Goal: Task Accomplishment & Management: Use online tool/utility

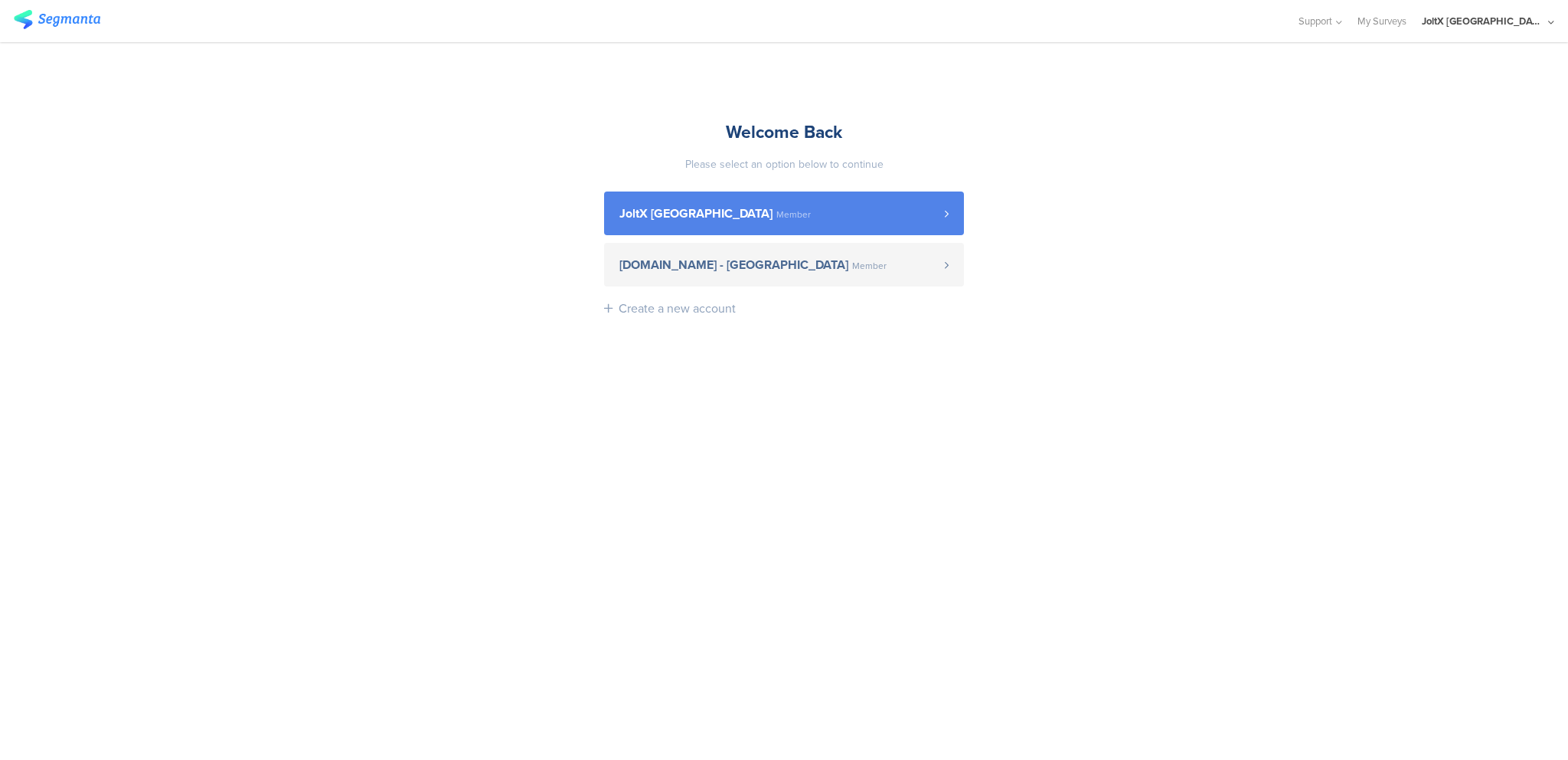
click at [771, 211] on span "JoltX [GEOGRAPHIC_DATA] Member" at bounding box center [782, 213] width 325 height 12
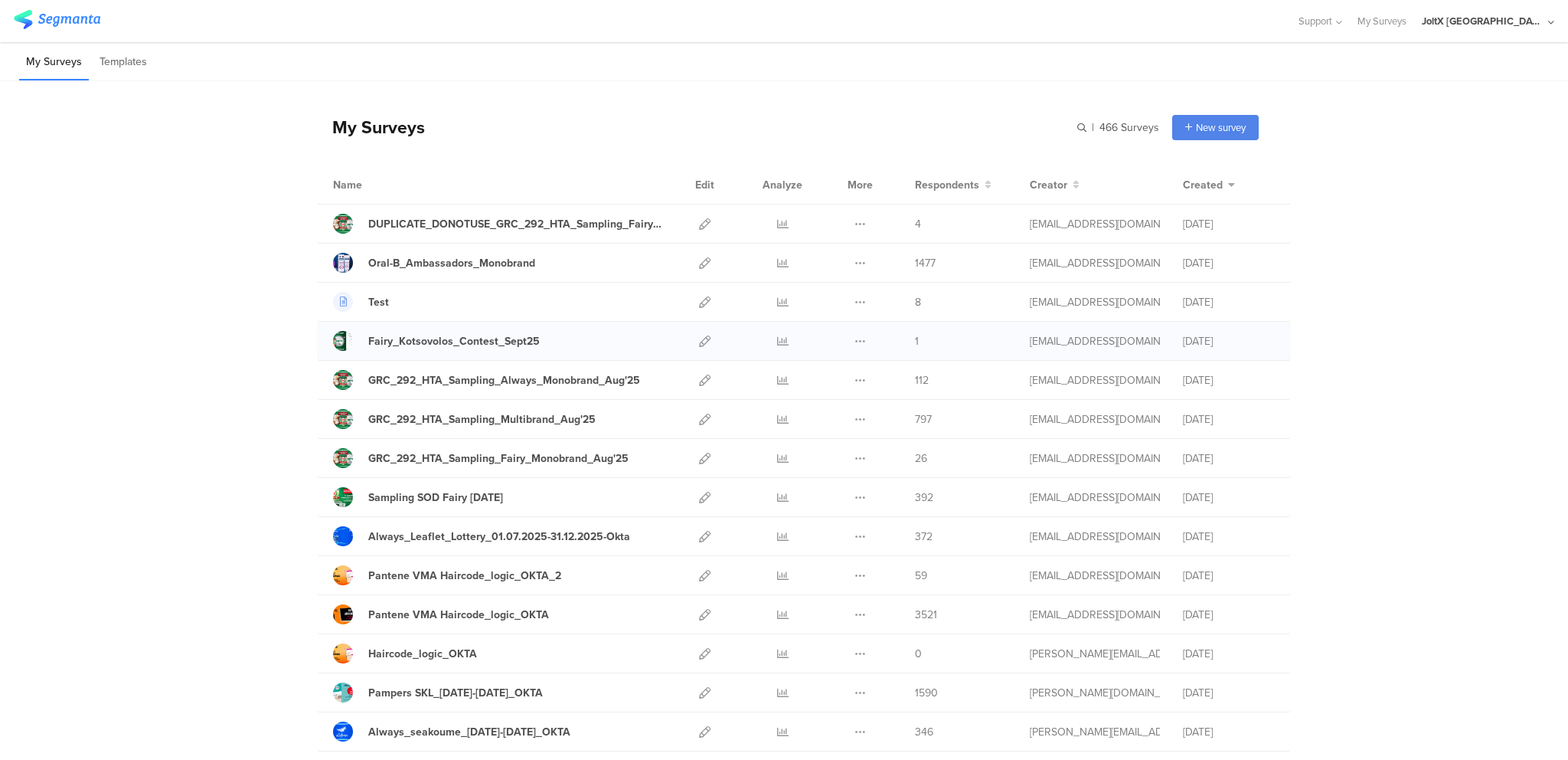
scroll to position [16, 0]
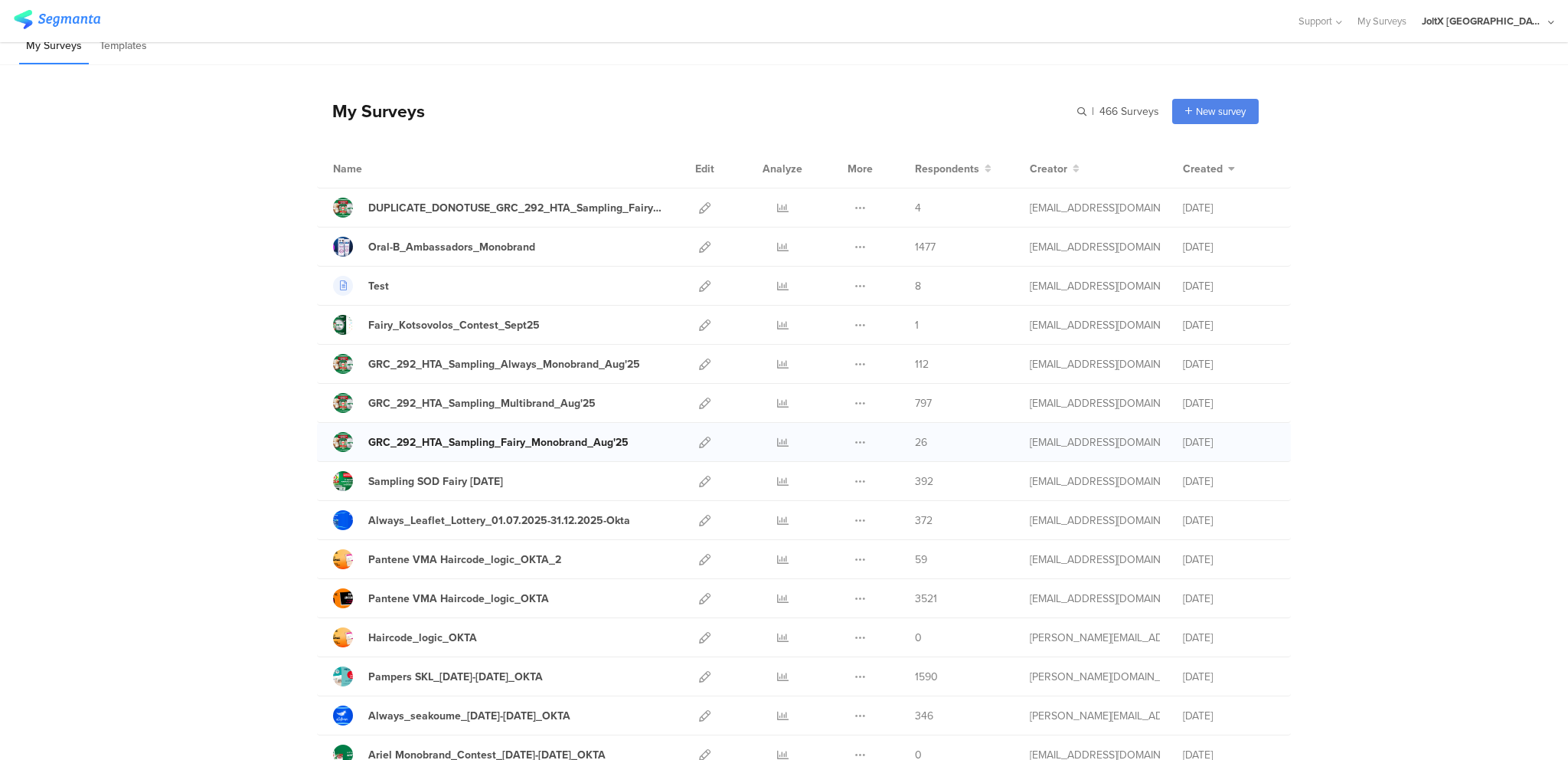
click at [544, 442] on div "GRC_292_HTA_Sampling_Fairy_Monobrand_Aug'25" at bounding box center [498, 443] width 260 height 16
click at [699, 444] on icon at bounding box center [705, 443] width 11 height 11
click at [485, 479] on div "Sampling SOD Fairy [DATE]" at bounding box center [436, 482] width 135 height 16
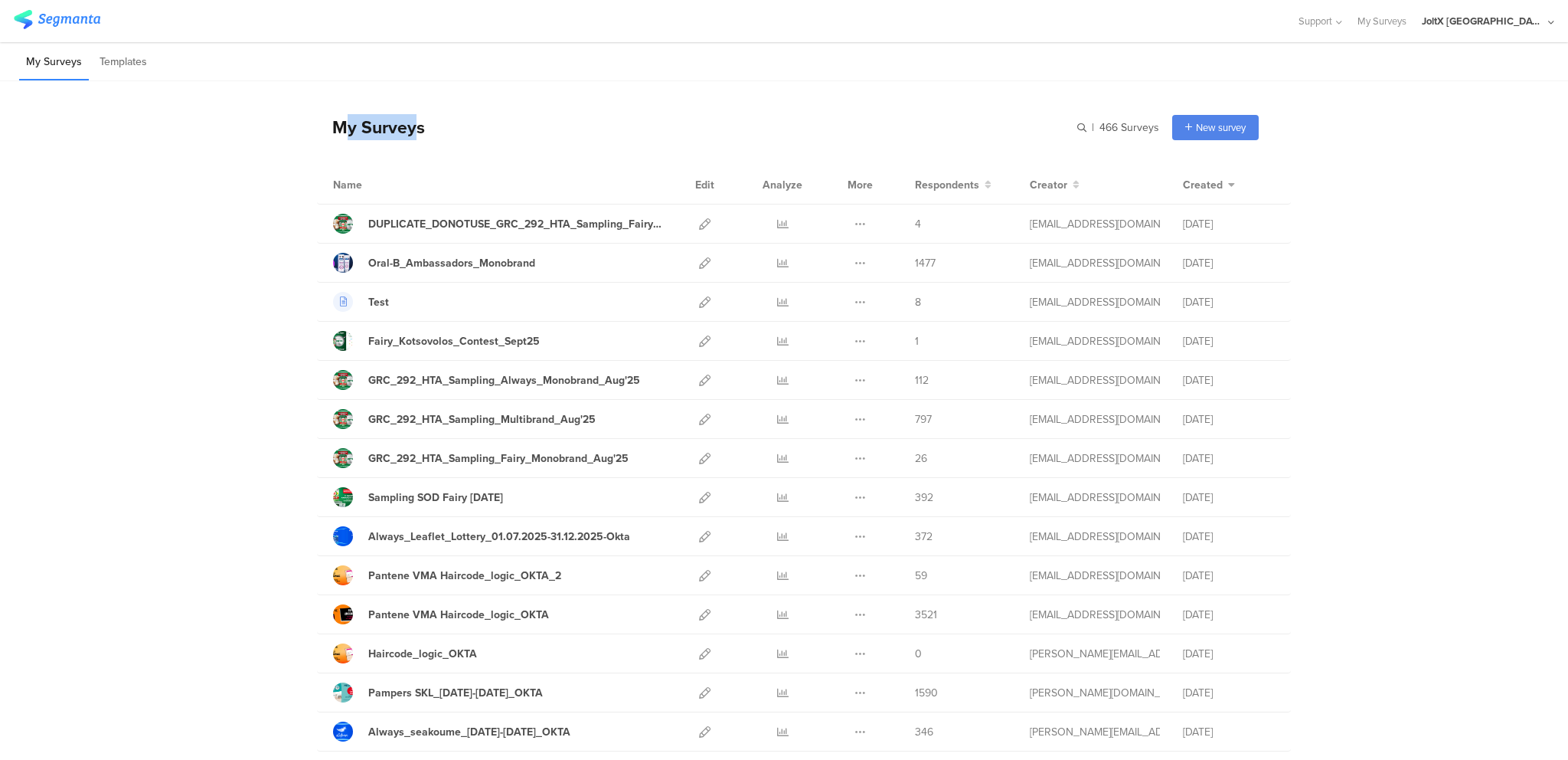
drag, startPoint x: 336, startPoint y: 127, endPoint x: 417, endPoint y: 127, distance: 81.0
click at [417, 127] on div "My Surveys" at bounding box center [371, 127] width 108 height 26
drag, startPoint x: 417, startPoint y: 127, endPoint x: 304, endPoint y: 127, distance: 113.0
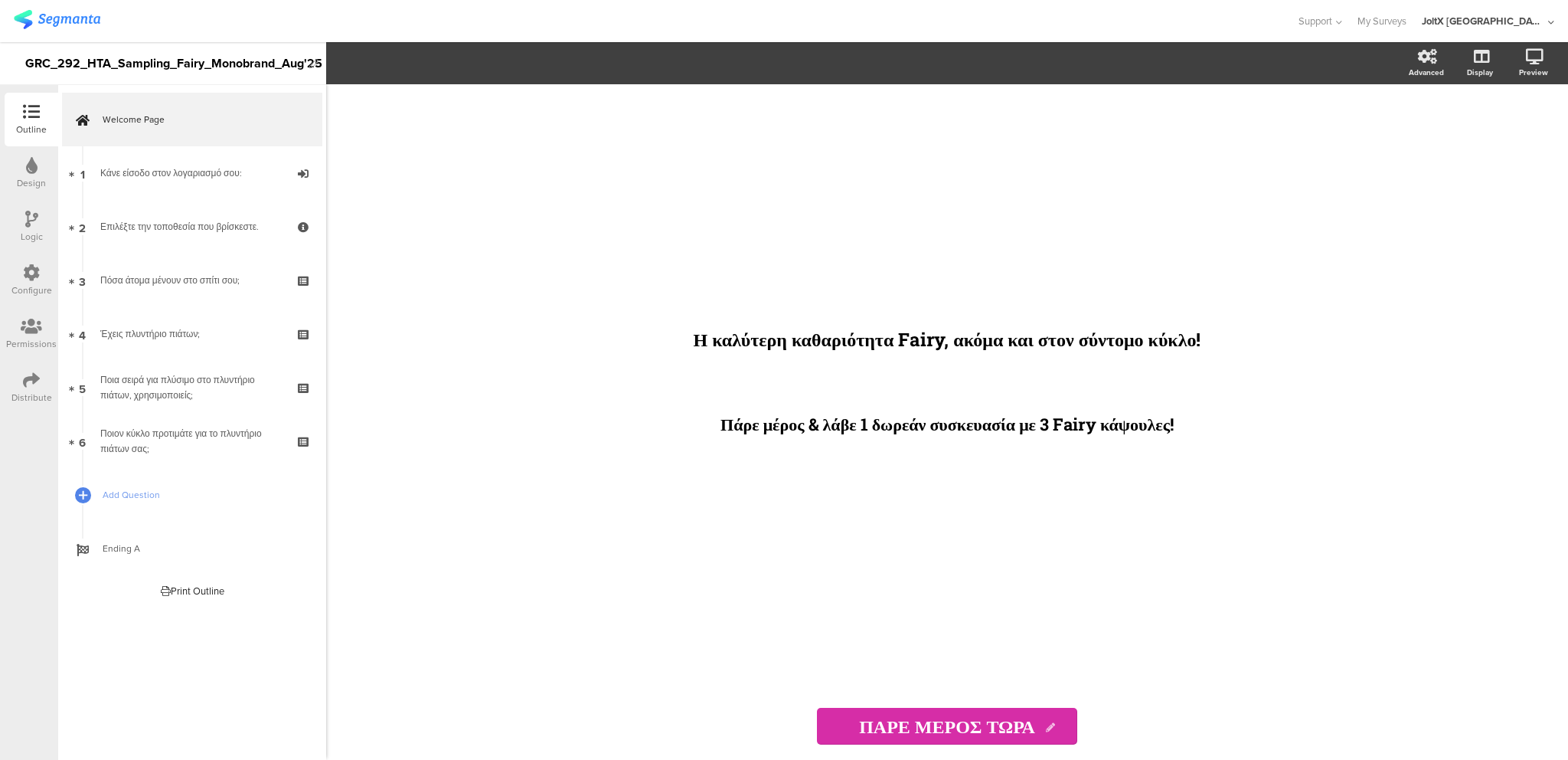
click at [26, 390] on div "Distribute" at bounding box center [31, 397] width 41 height 14
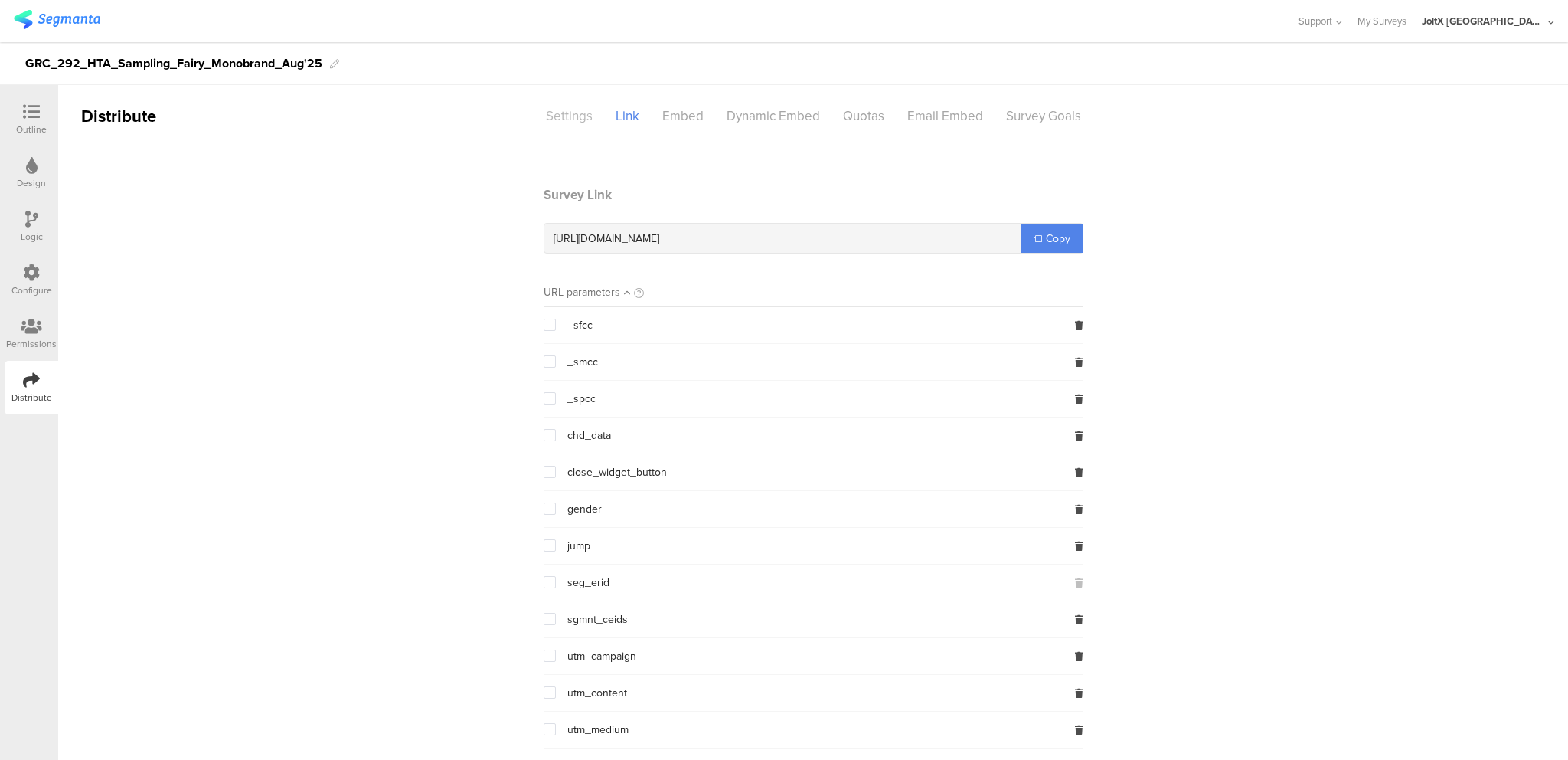
click at [552, 112] on div "Settings" at bounding box center [569, 115] width 70 height 26
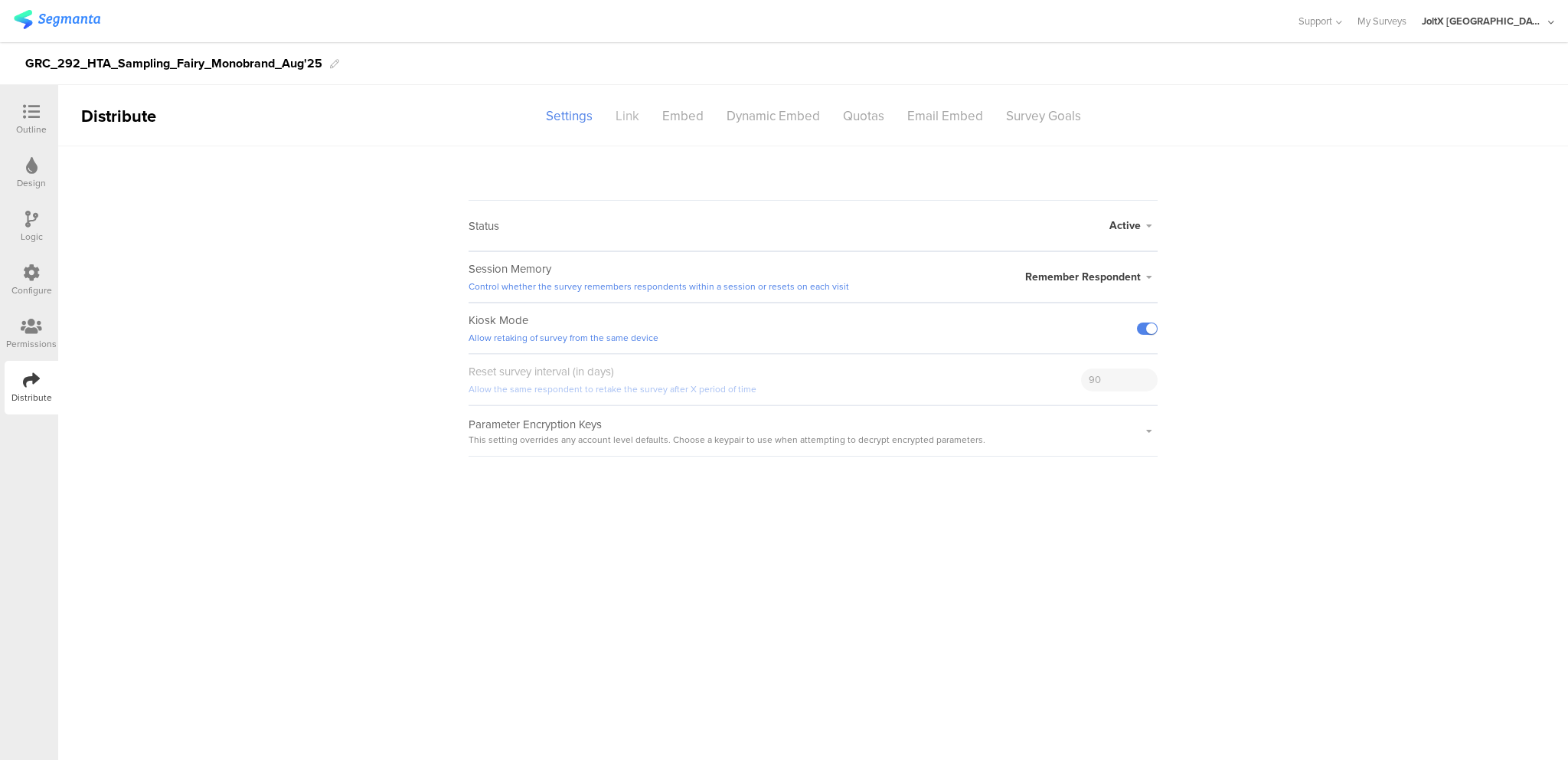
click at [635, 115] on div "Link" at bounding box center [627, 115] width 46 height 26
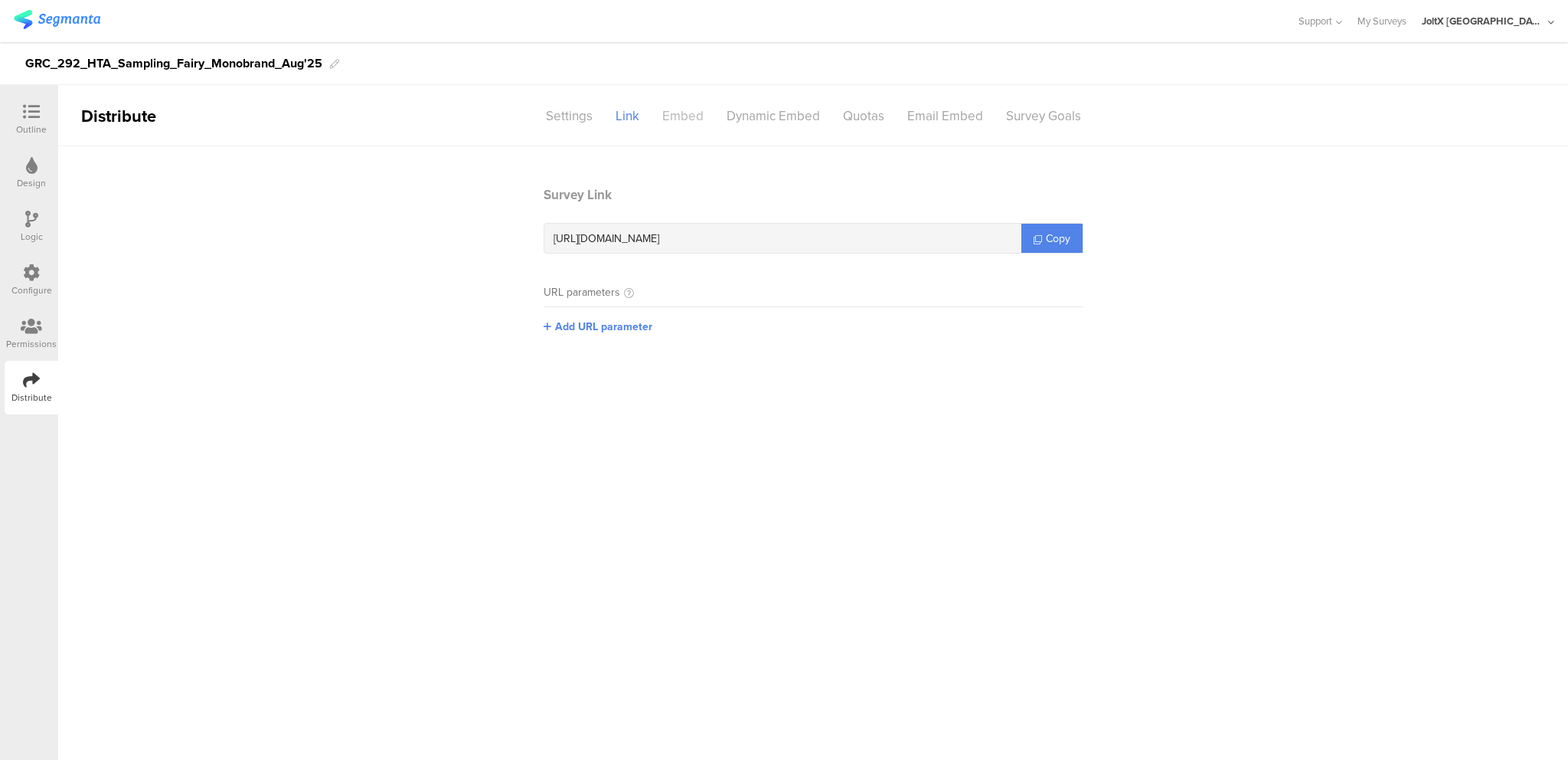
click at [670, 115] on div "Embed" at bounding box center [683, 115] width 64 height 26
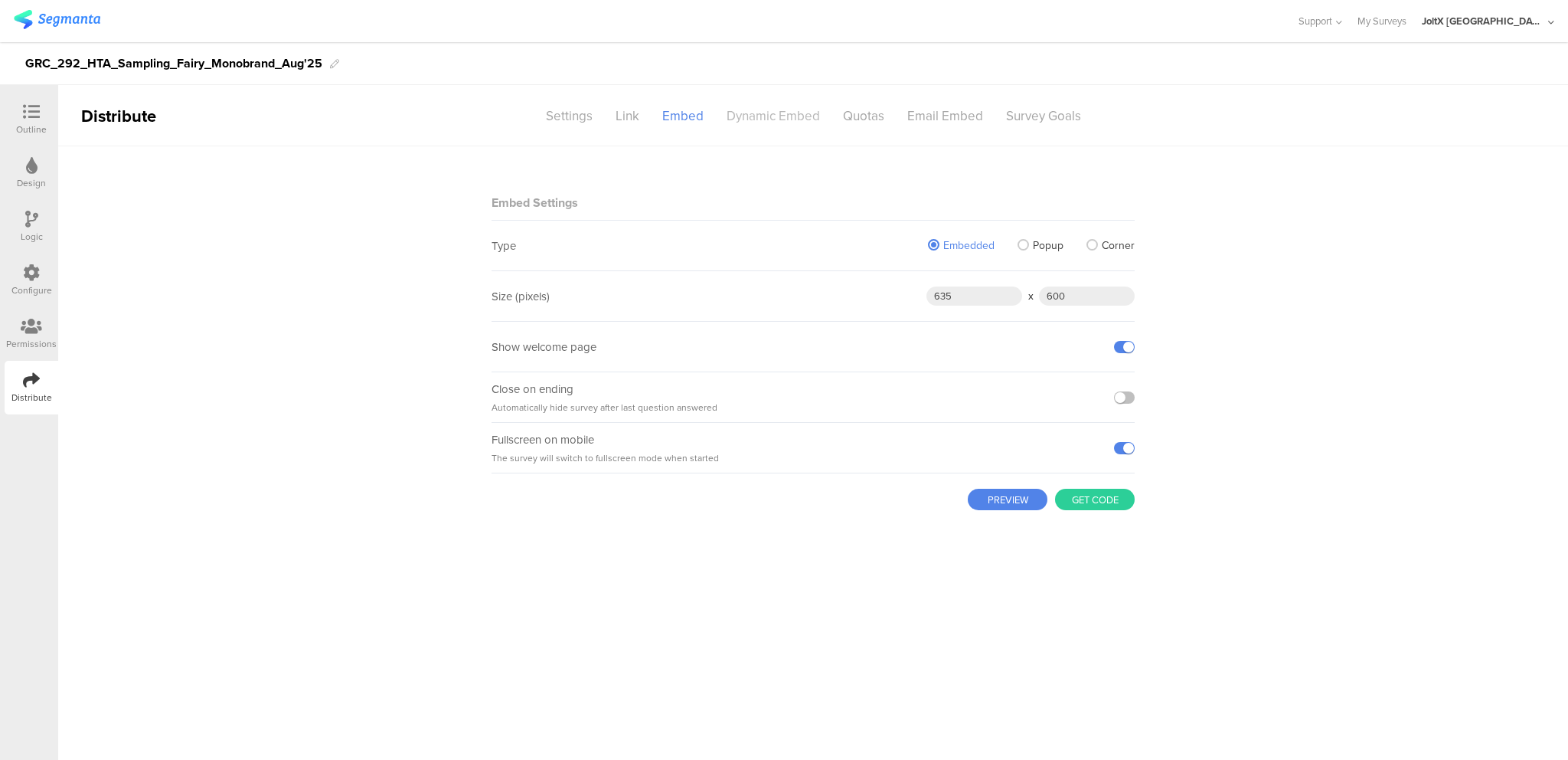
click at [764, 113] on div "Dynamic Embed" at bounding box center [773, 115] width 116 height 26
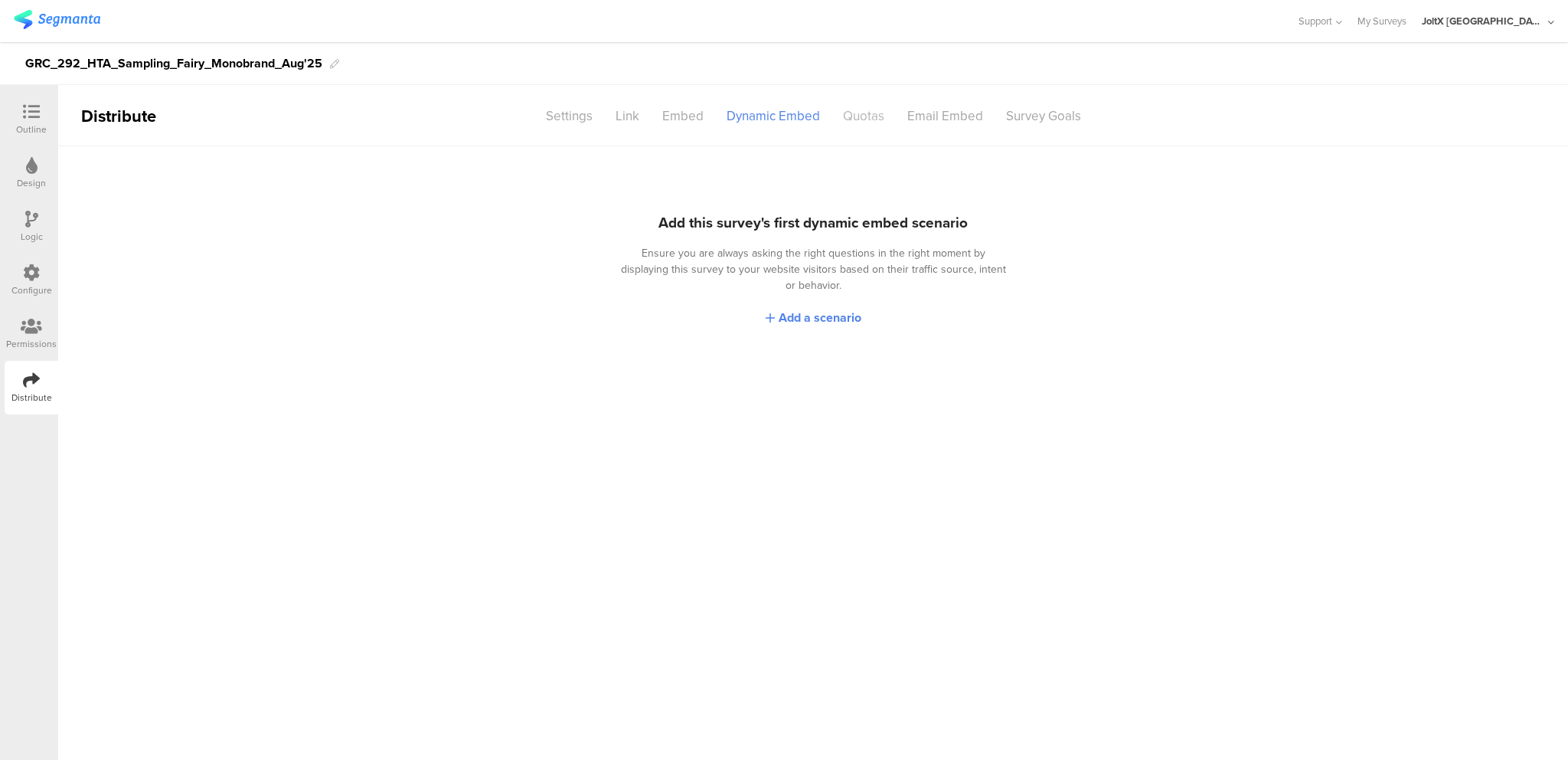
click at [857, 118] on div "Quotas" at bounding box center [864, 115] width 64 height 26
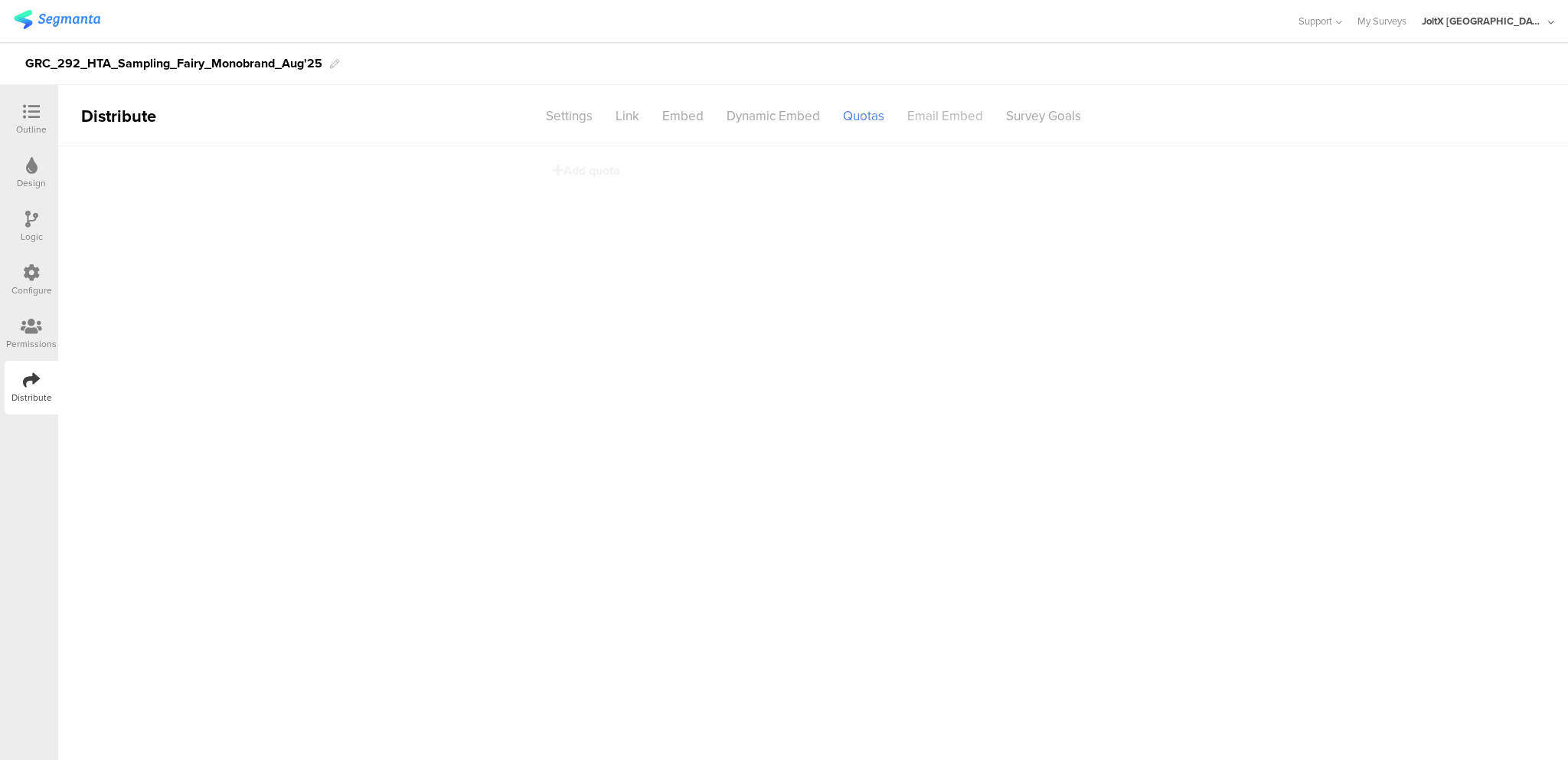
click at [965, 108] on div "Email Embed" at bounding box center [945, 115] width 99 height 26
click at [1034, 115] on div "Survey Goals" at bounding box center [1044, 115] width 98 height 26
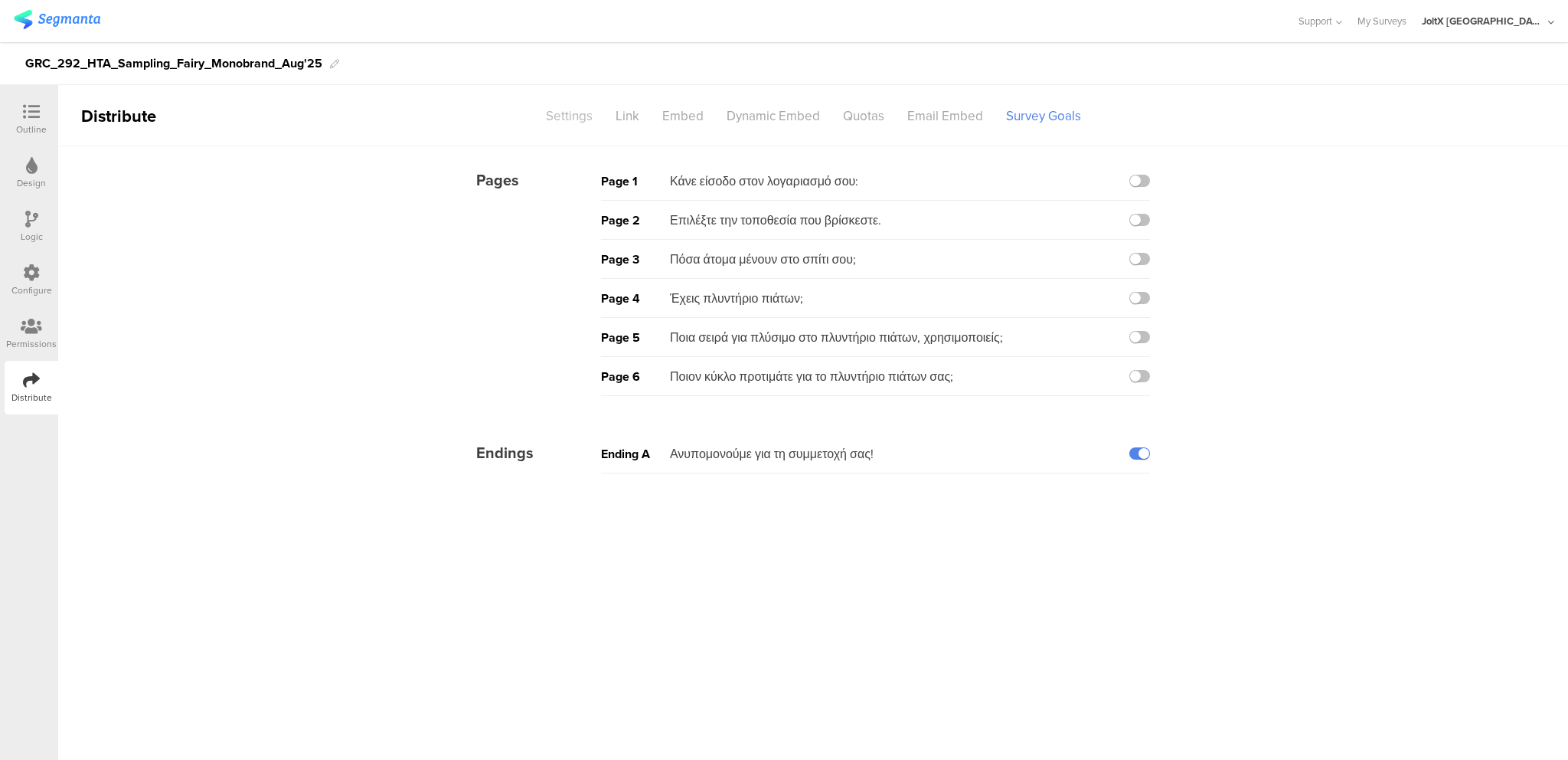
click at [583, 110] on div "Settings" at bounding box center [569, 115] width 70 height 26
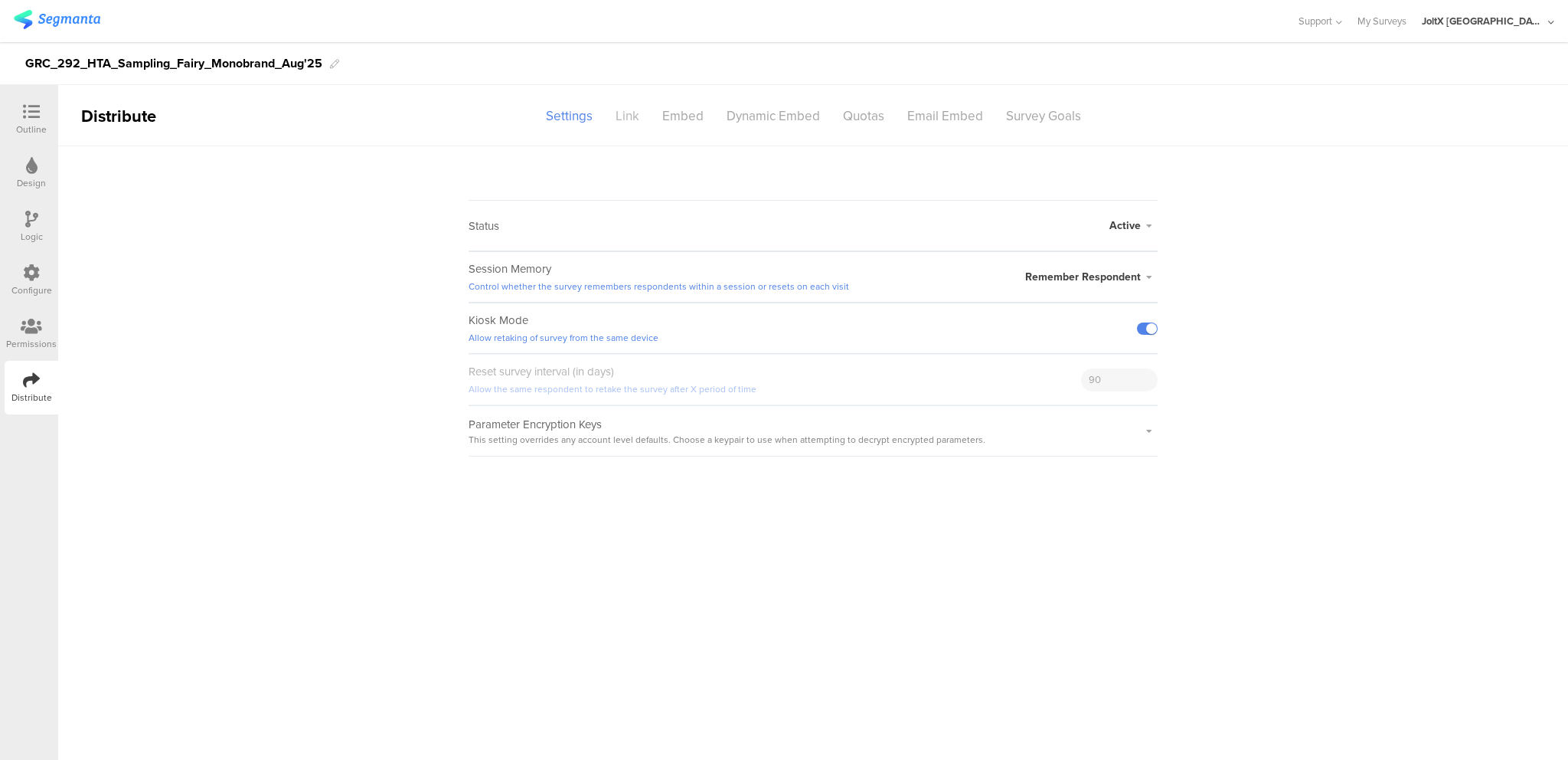
click at [625, 117] on div "Link" at bounding box center [627, 115] width 46 height 26
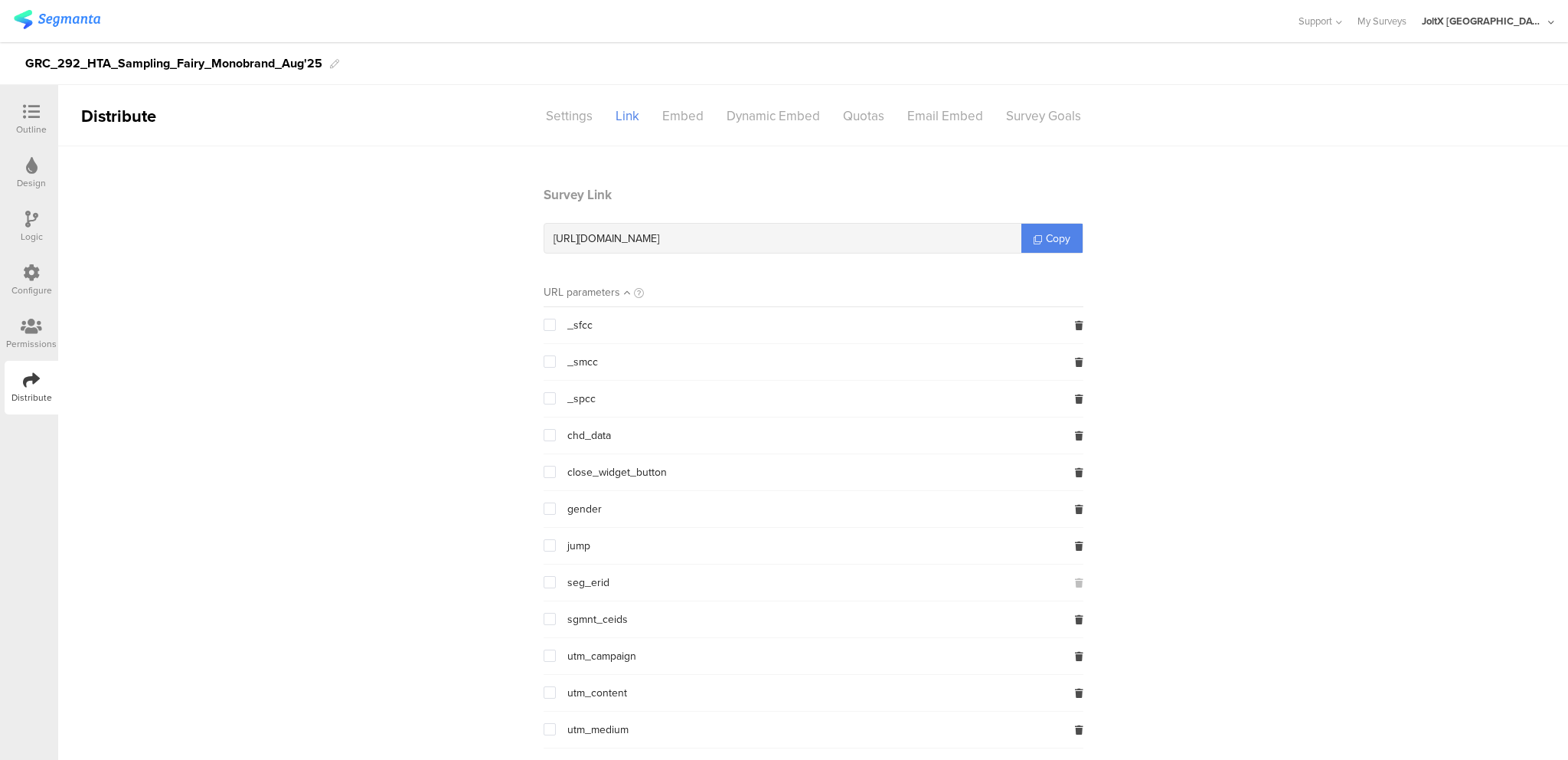
drag, startPoint x: 751, startPoint y: 236, endPoint x: 704, endPoint y: 239, distance: 47.1
click at [704, 239] on div "https://pgsurveys.segmanta.com/affac9" at bounding box center [783, 238] width 477 height 29
copy span "affac9"
